Goal: Information Seeking & Learning: Learn about a topic

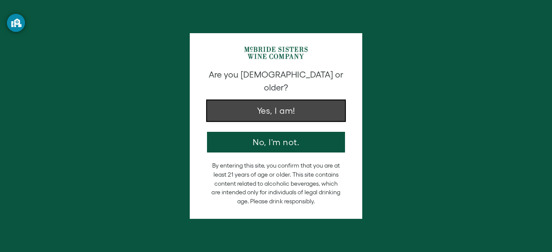
click at [286, 100] on button "Yes, I am!" at bounding box center [276, 110] width 138 height 21
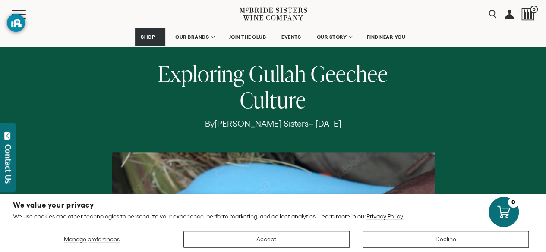
scroll to position [122, 0]
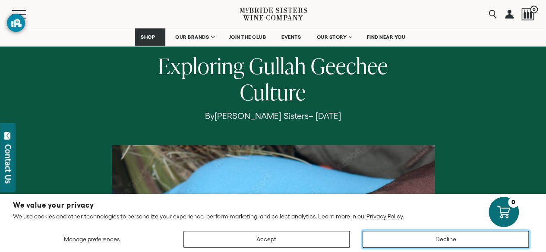
click at [392, 238] on button "Decline" at bounding box center [445, 239] width 166 height 17
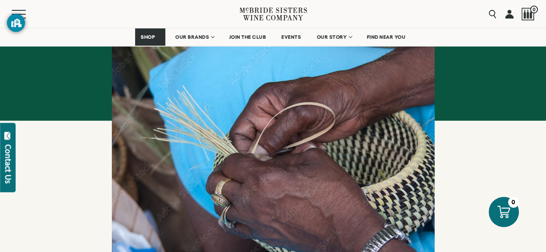
scroll to position [0, 0]
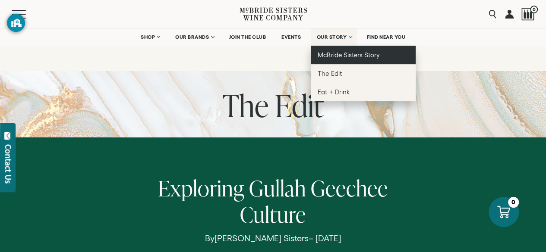
click at [341, 57] on span "McBride Sisters Story" at bounding box center [348, 54] width 62 height 7
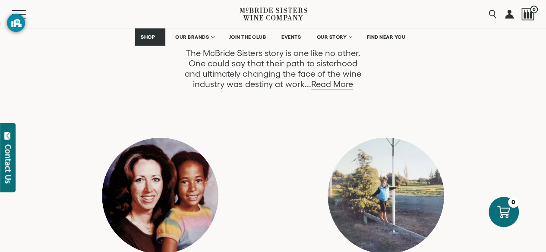
scroll to position [500, 0]
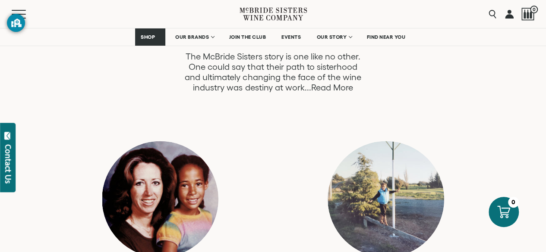
click at [325, 86] on link "Read More" at bounding box center [332, 88] width 42 height 10
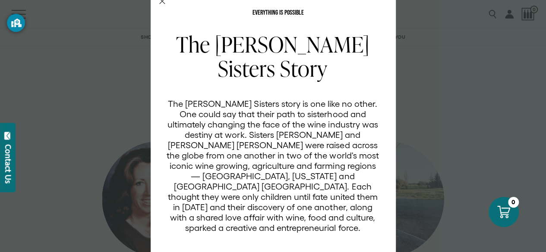
scroll to position [0, 0]
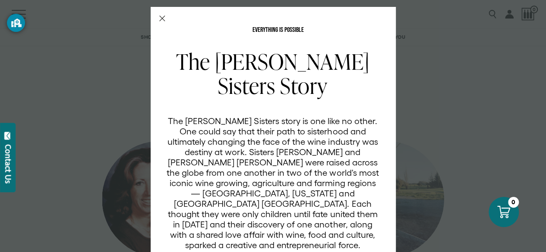
click at [159, 17] on line "Close Modal" at bounding box center [161, 18] width 5 height 5
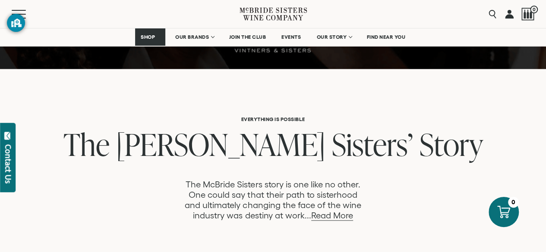
scroll to position [362, 0]
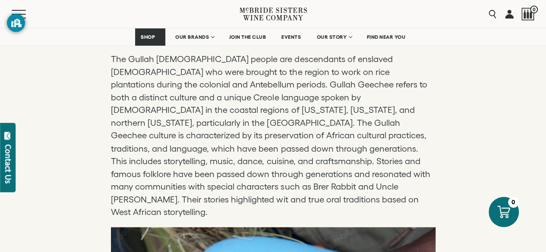
scroll to position [656, 0]
